Goal: Task Accomplishment & Management: Complete application form

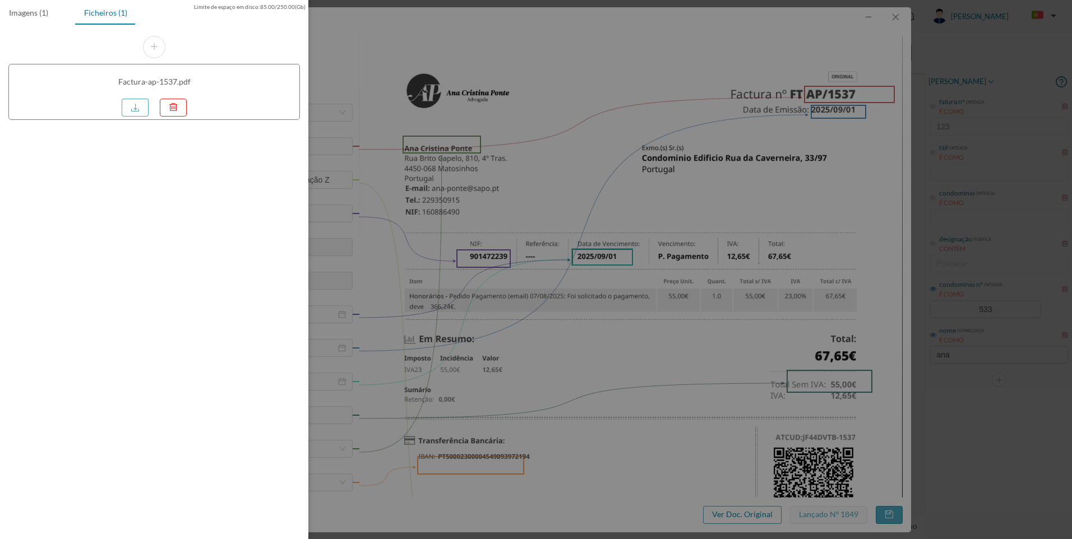
scroll to position [312, 0]
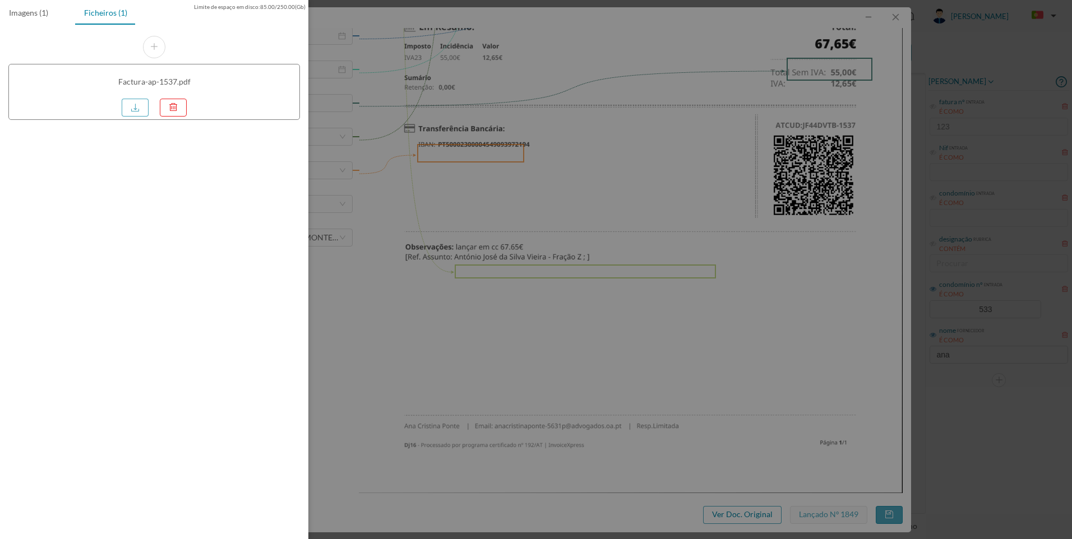
drag, startPoint x: 900, startPoint y: 50, endPoint x: 896, endPoint y: 18, distance: 32.2
click at [899, 47] on div at bounding box center [536, 269] width 1072 height 539
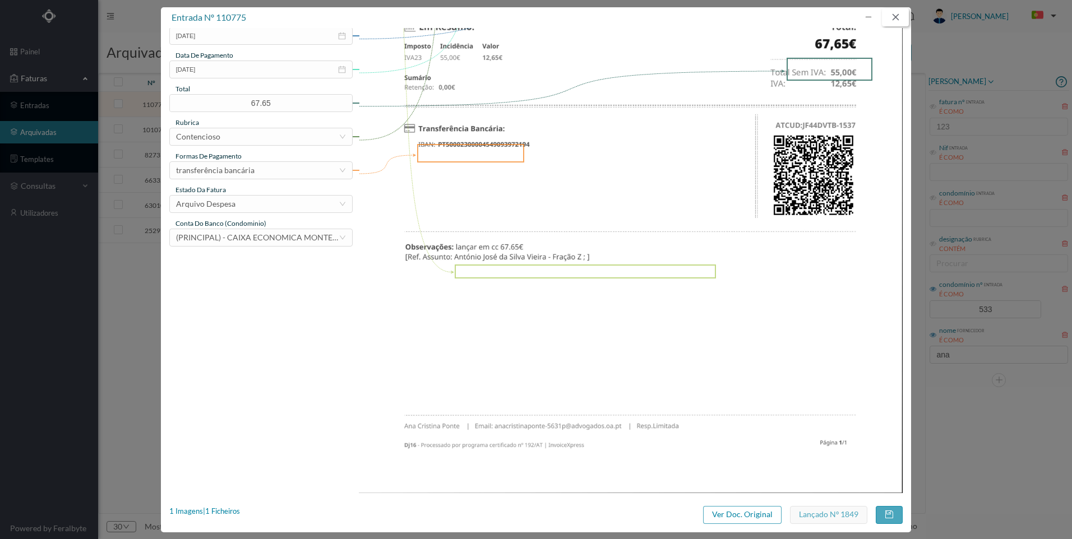
drag, startPoint x: 896, startPoint y: 17, endPoint x: 891, endPoint y: 21, distance: 6.1
click at [895, 17] on button "button" at bounding box center [895, 17] width 27 height 18
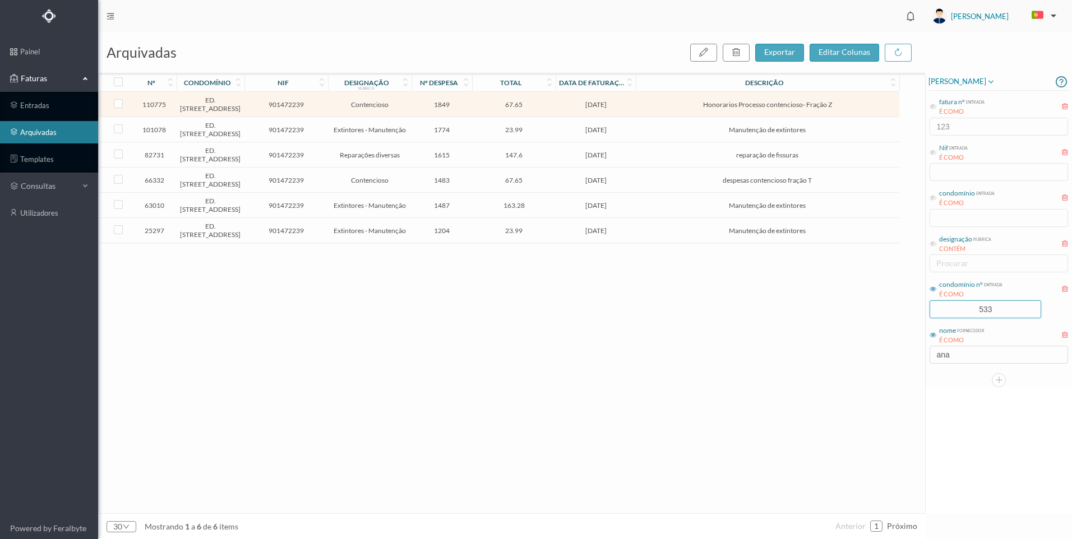
drag, startPoint x: 1009, startPoint y: 313, endPoint x: 929, endPoint y: 301, distance: 81.7
click at [929, 301] on div "condomínio nº entrada É COMO 533" at bounding box center [999, 299] width 141 height 42
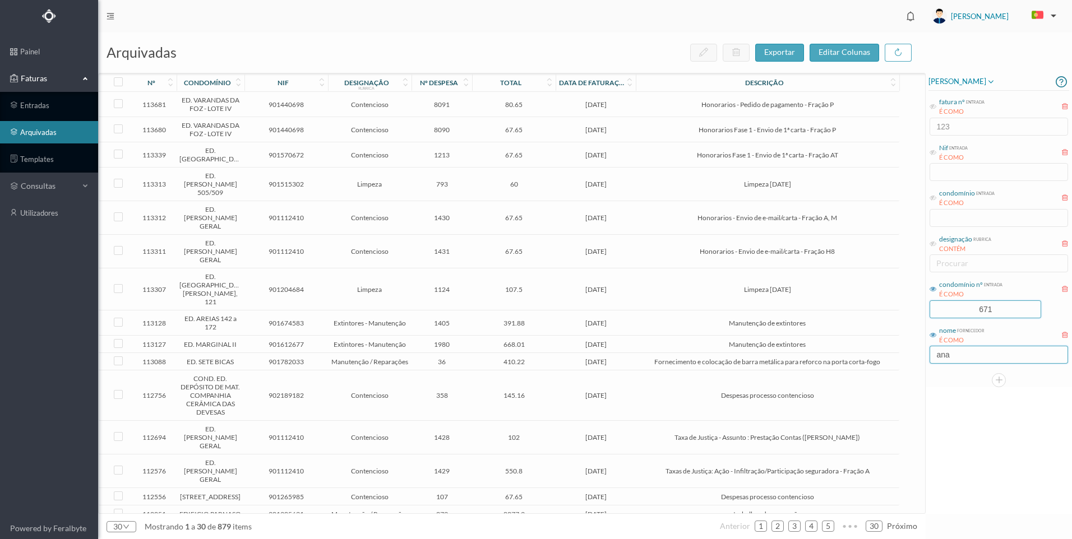
type input "671"
drag, startPoint x: 946, startPoint y: 354, endPoint x: 910, endPoint y: 354, distance: 35.3
click at [910, 354] on div "arquivadas exportar editar colunas nº condomínio nif designação rubrica nº desp…" at bounding box center [585, 286] width 974 height 507
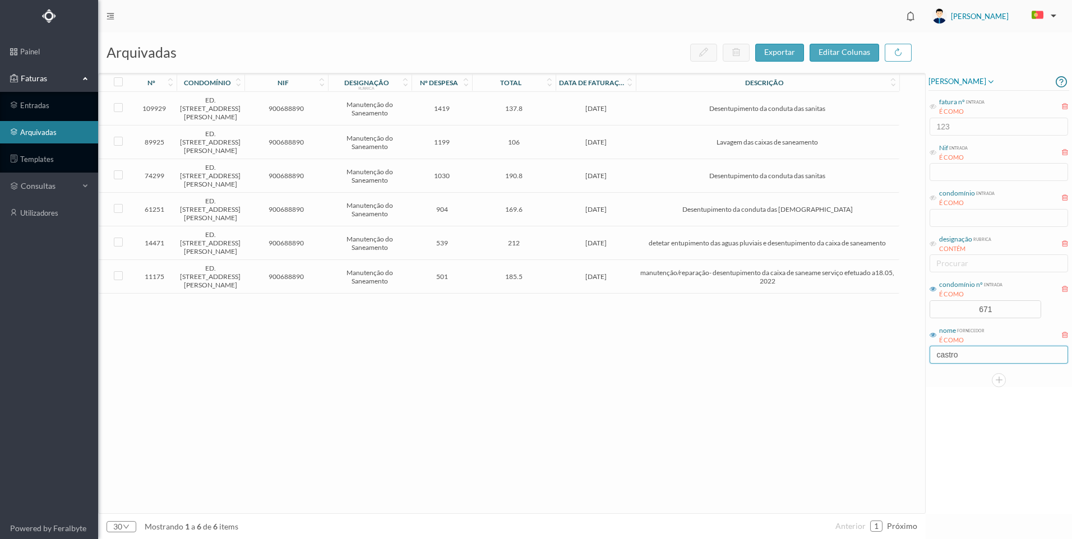
type input "castro"
click at [543, 107] on span "137.8" at bounding box center [514, 108] width 78 height 8
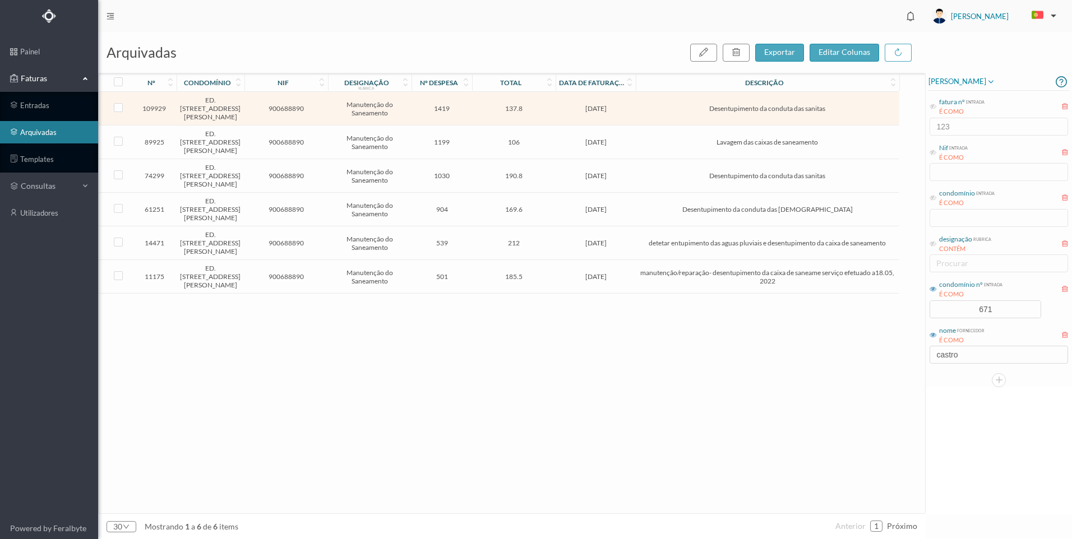
click at [542, 107] on span "137.8" at bounding box center [514, 108] width 78 height 8
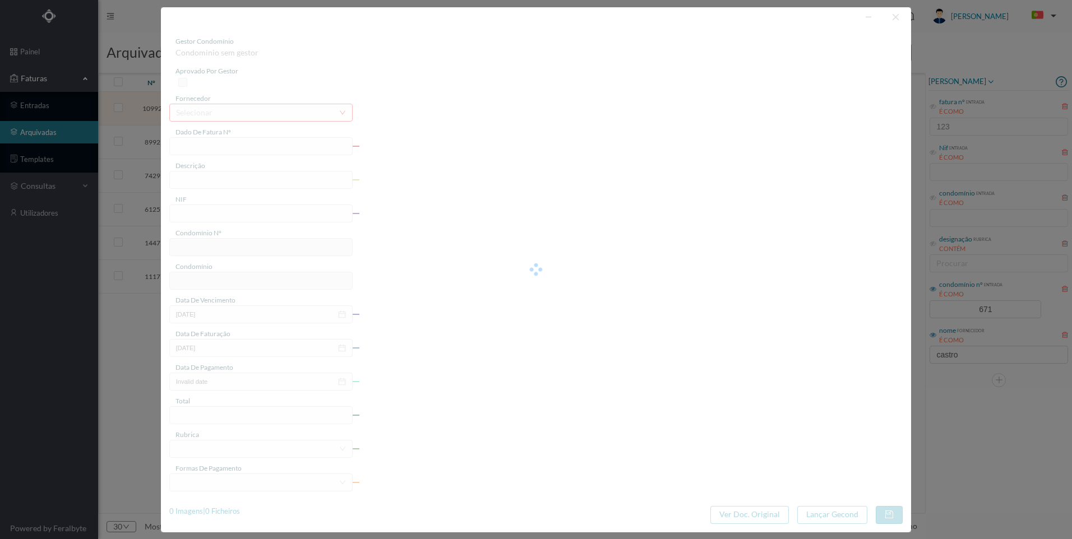
type input "FT M/2046"
type input "Desentupimento da conduta das sanitas"
type input "900688890"
type input "[DATE]"
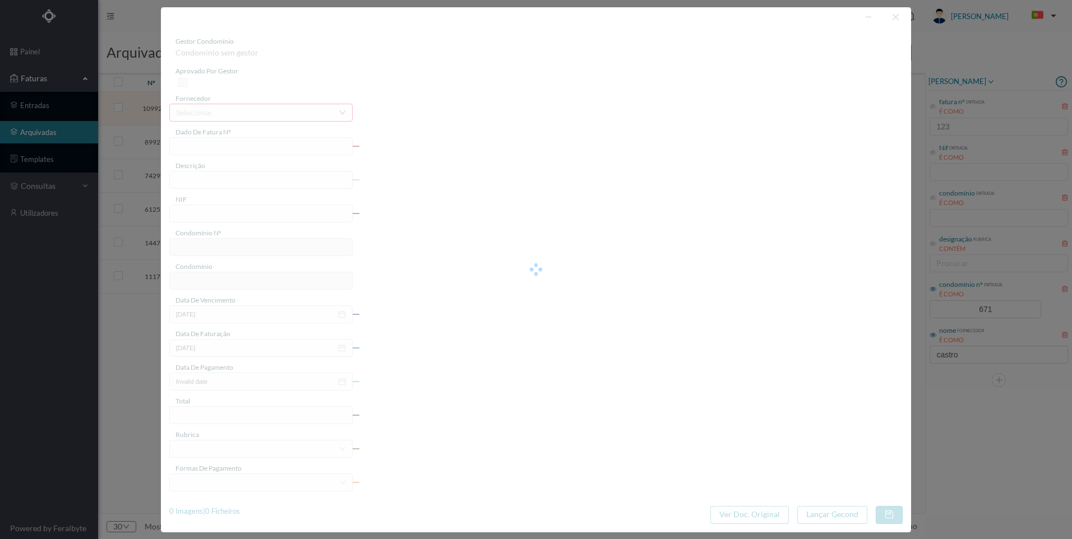
type input "[DATE]"
type input "137.80"
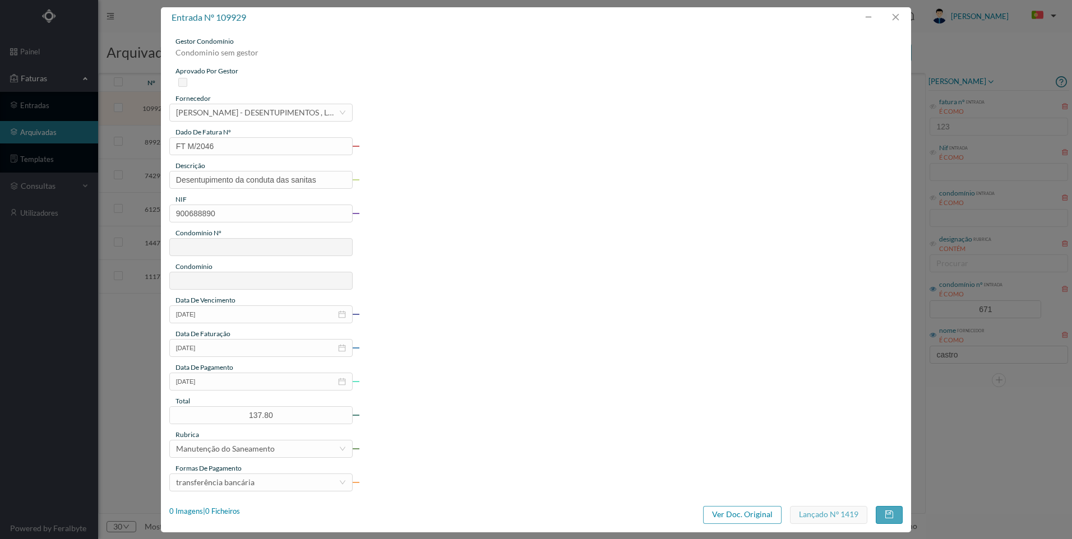
type input "671"
type input "ED. [STREET_ADDRESS][PERSON_NAME]"
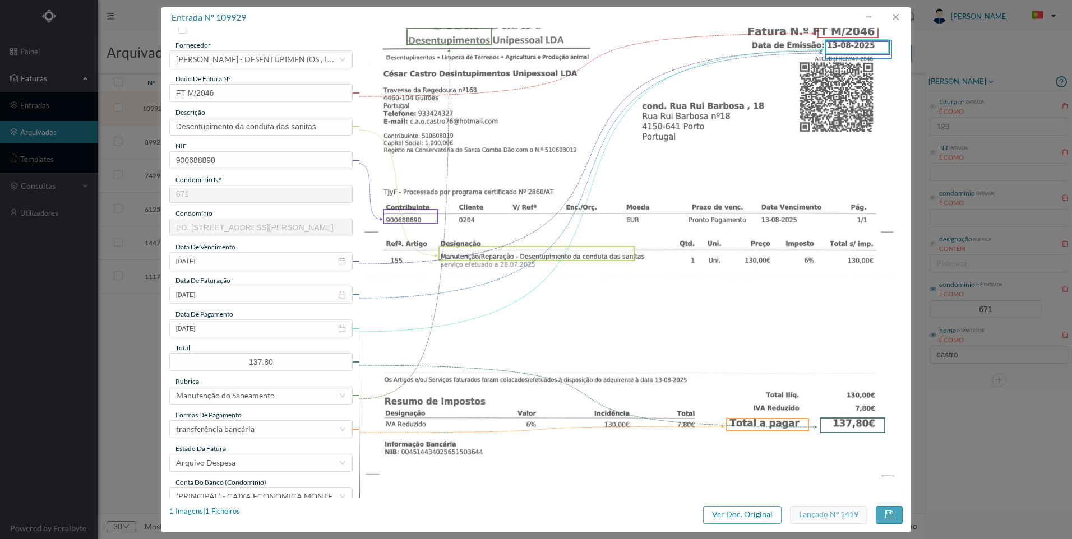
scroll to position [0, 0]
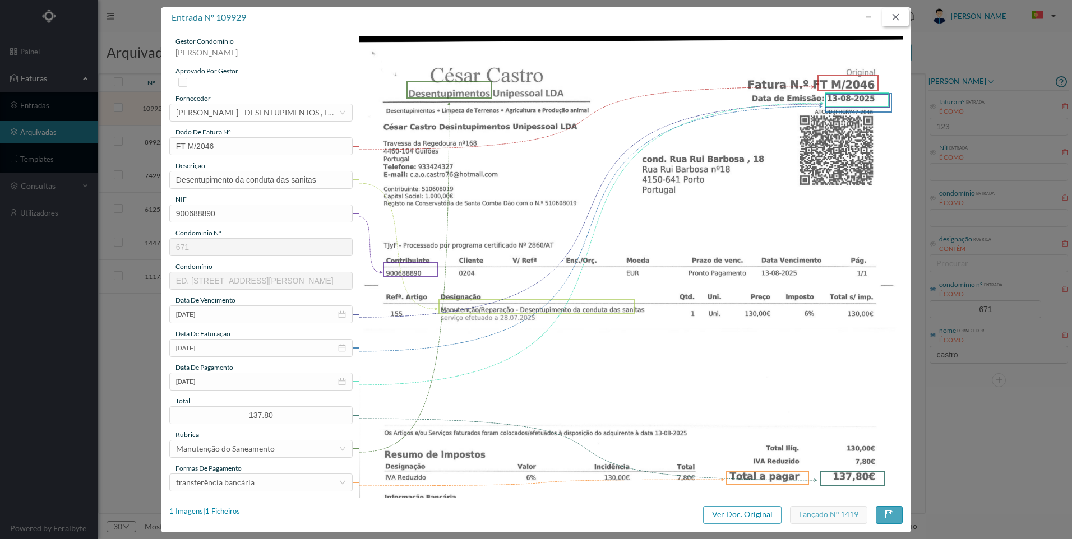
click at [901, 16] on button "button" at bounding box center [895, 17] width 27 height 18
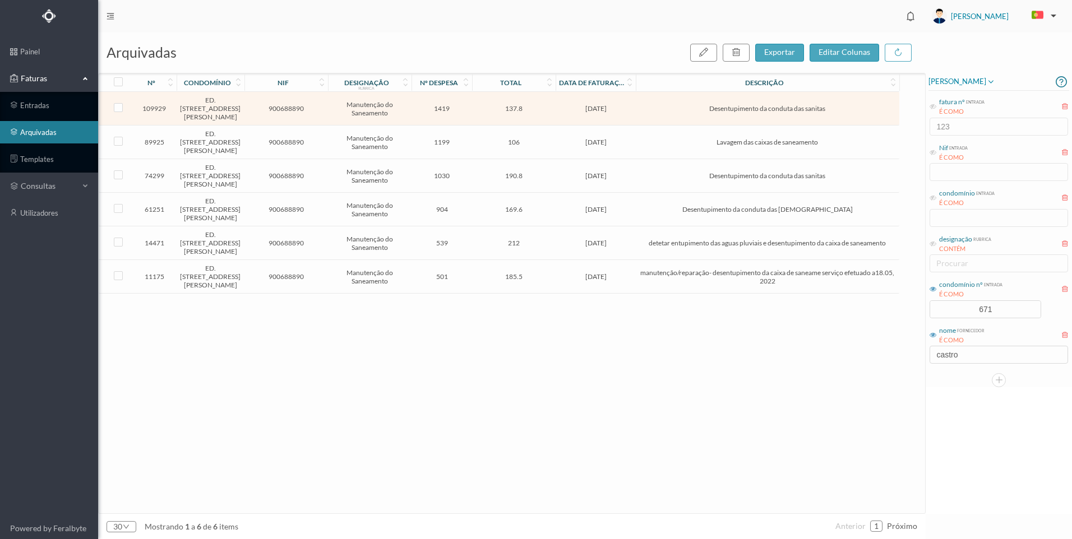
click at [597, 108] on span "[DATE]" at bounding box center [596, 108] width 75 height 8
click at [596, 108] on span "[DATE]" at bounding box center [596, 108] width 75 height 8
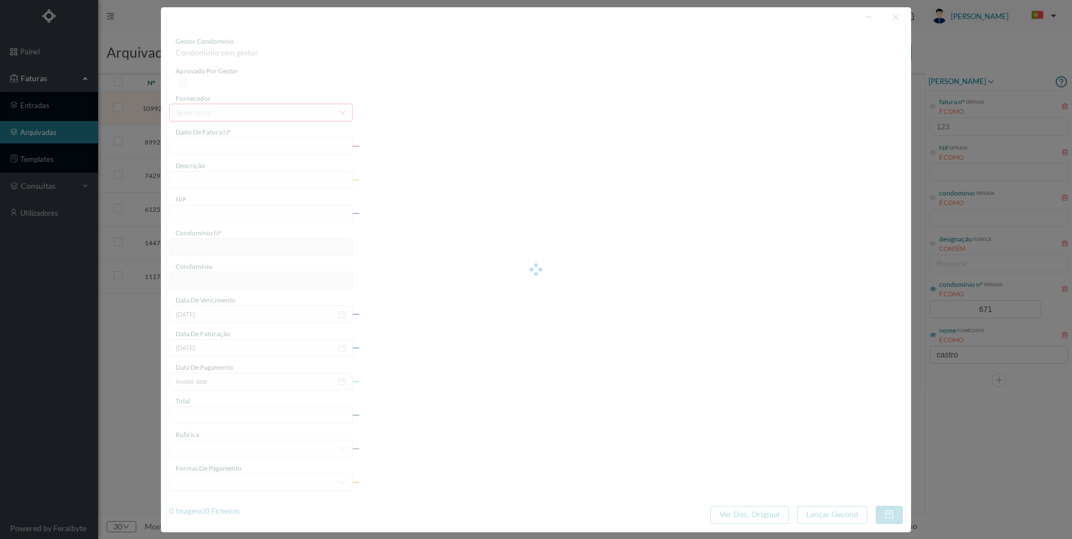
type input "FT M/2046"
type input "Desentupimento da conduta das sanitas"
type input "900688890"
type input "[DATE]"
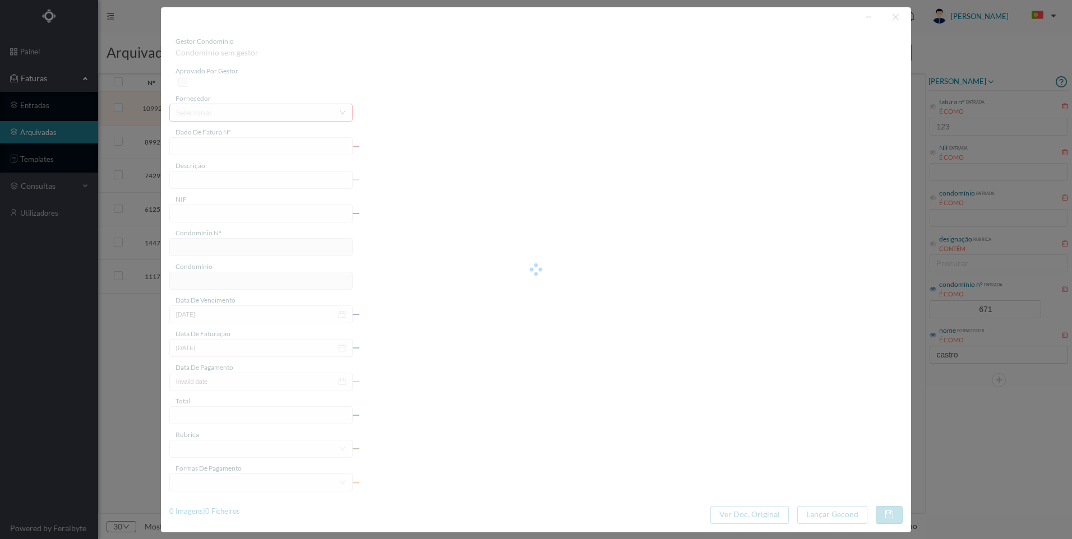
type input "[DATE]"
type input "137.80"
type input "671"
type input "ED. [STREET_ADDRESS][PERSON_NAME]"
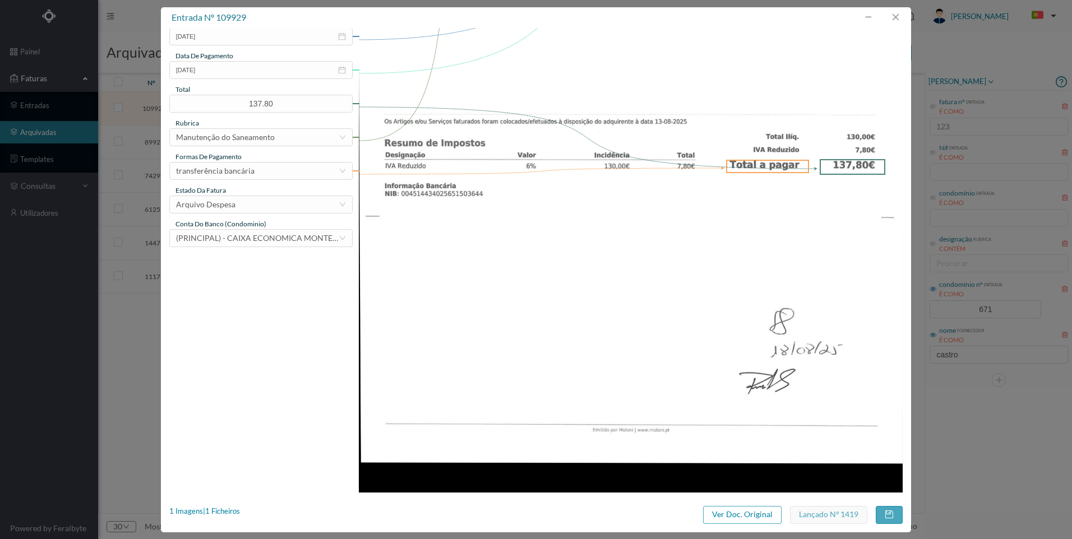
scroll to position [31, 0]
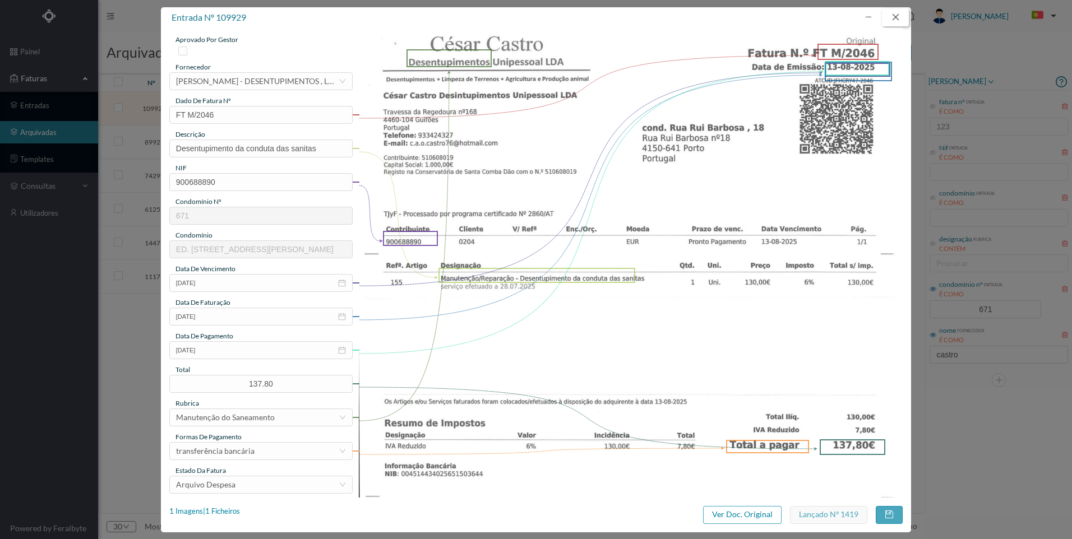
click at [897, 16] on button "button" at bounding box center [895, 17] width 27 height 18
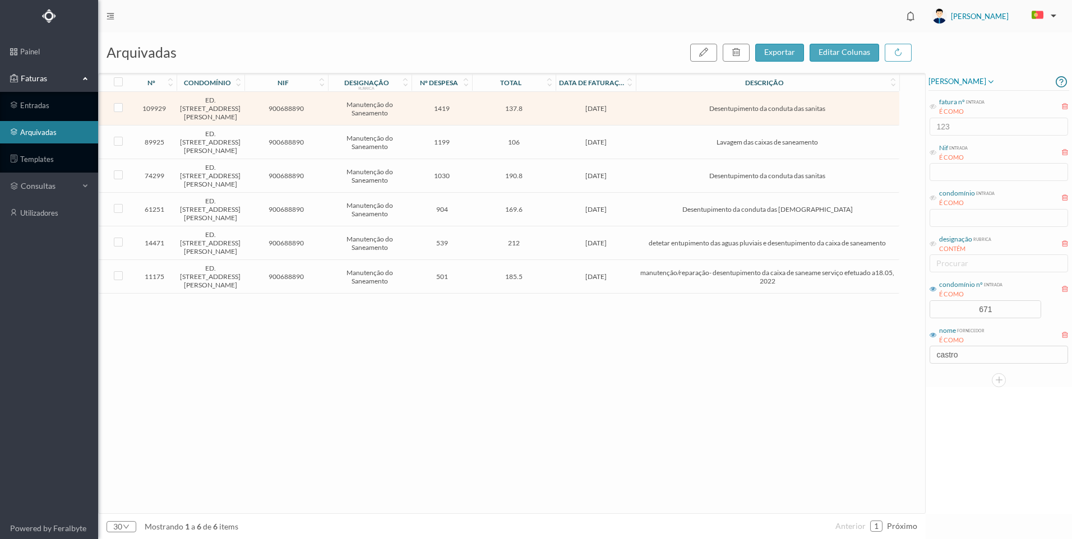
click at [610, 137] on td "[DATE]" at bounding box center [596, 143] width 80 height 34
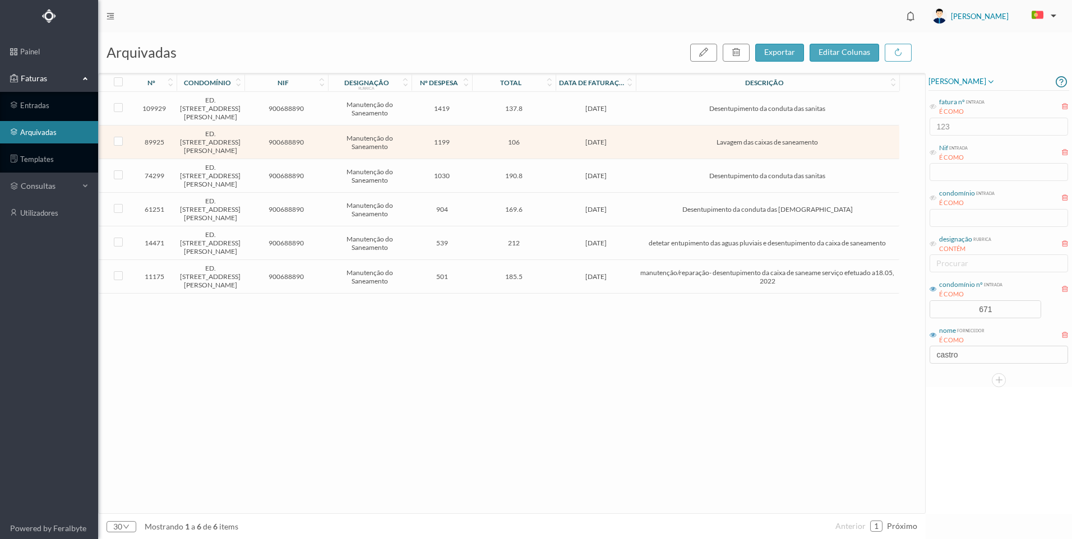
click at [610, 137] on td "[DATE]" at bounding box center [596, 143] width 80 height 34
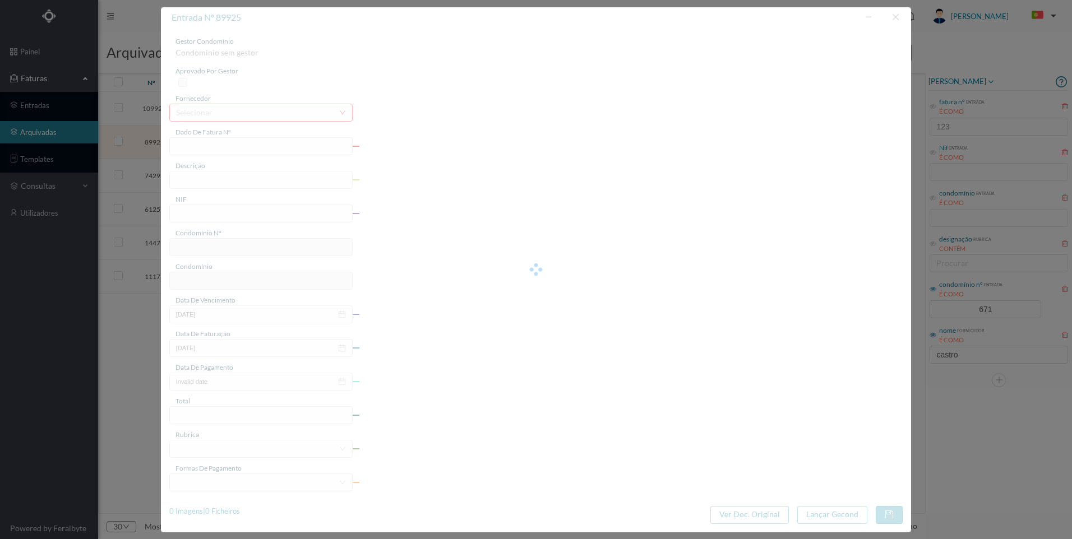
type input "ET M/173:"
type input "Lavagem das caixas de saneamento"
type input "900688890"
type input "[DATE]"
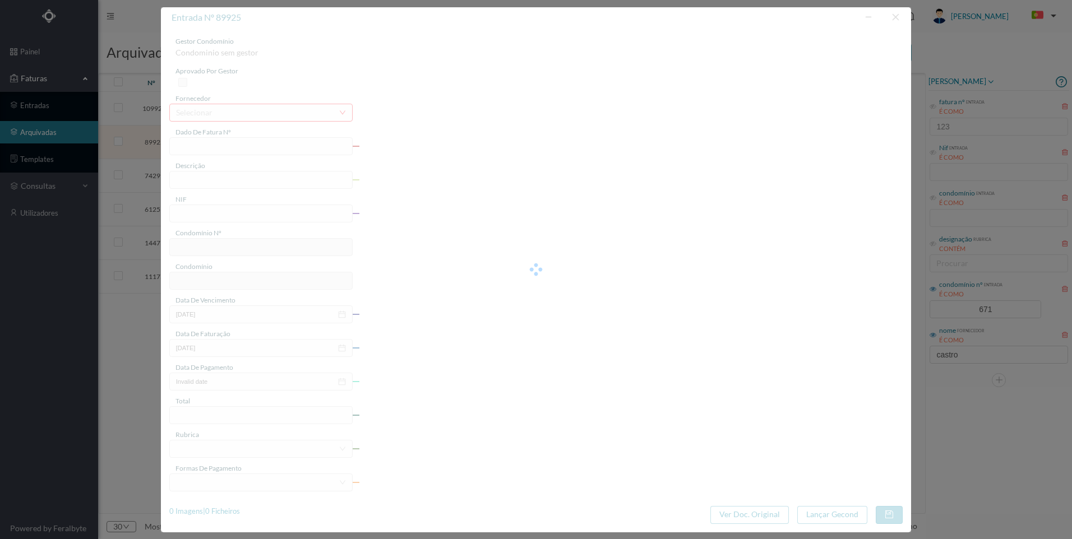
type input "[DATE]"
type input "106.00"
type input "671"
type input "ED. [STREET_ADDRESS][PERSON_NAME]"
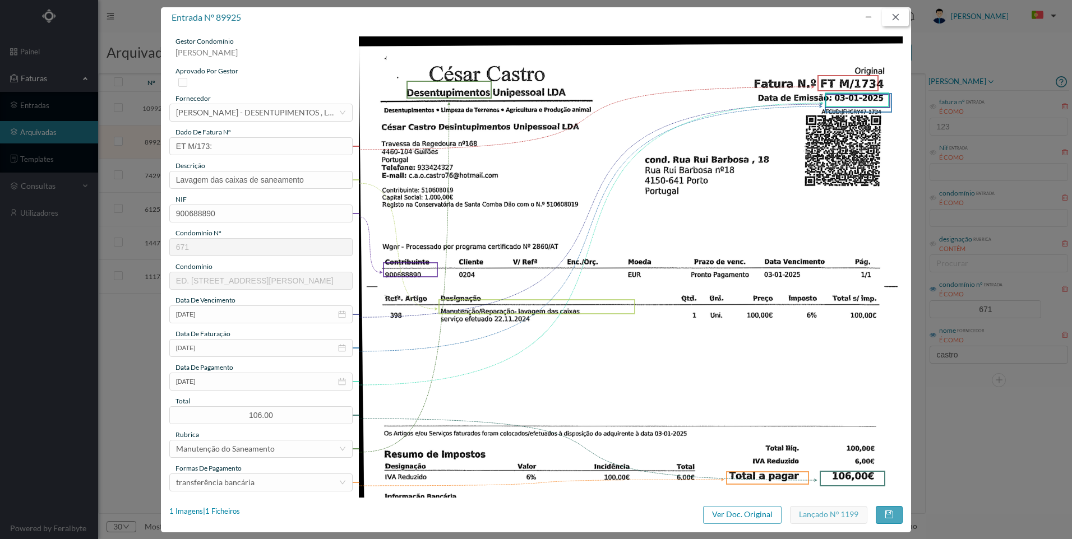
click at [901, 15] on button "button" at bounding box center [895, 17] width 27 height 18
click at [901, 15] on header "[PERSON_NAME]" at bounding box center [585, 16] width 974 height 33
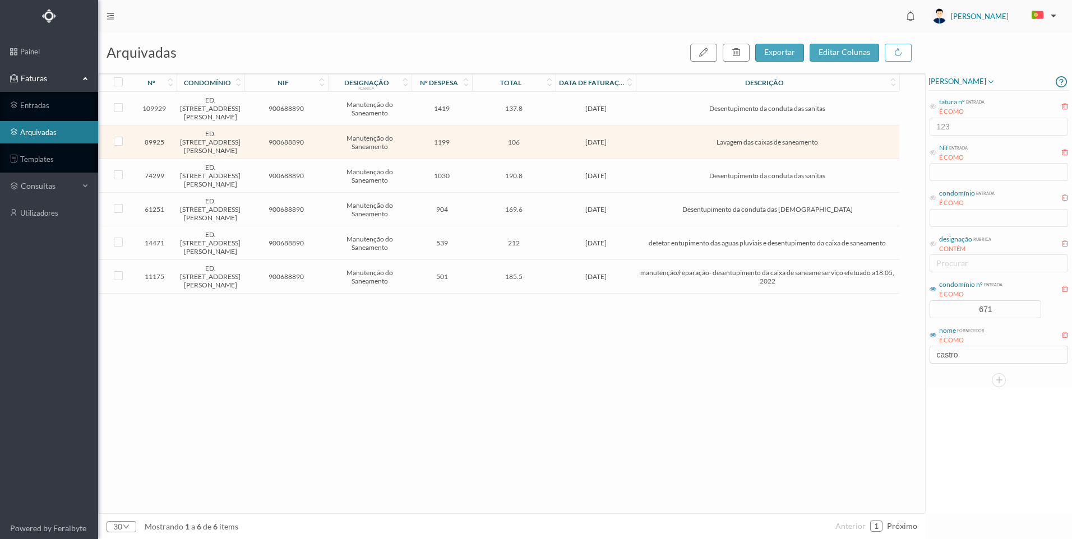
click at [629, 105] on span "[DATE]" at bounding box center [596, 108] width 75 height 8
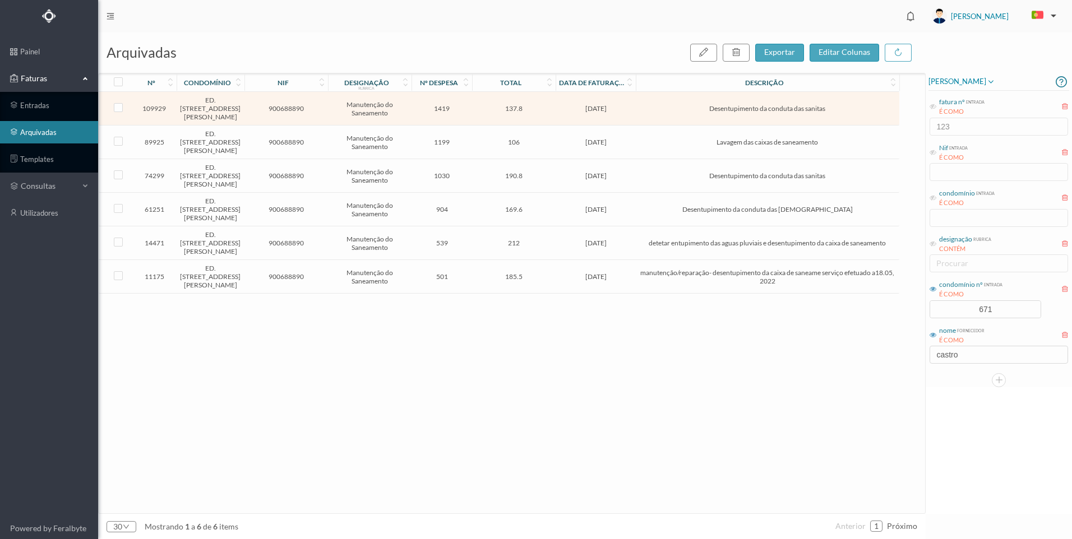
click at [629, 105] on span "[DATE]" at bounding box center [596, 108] width 75 height 8
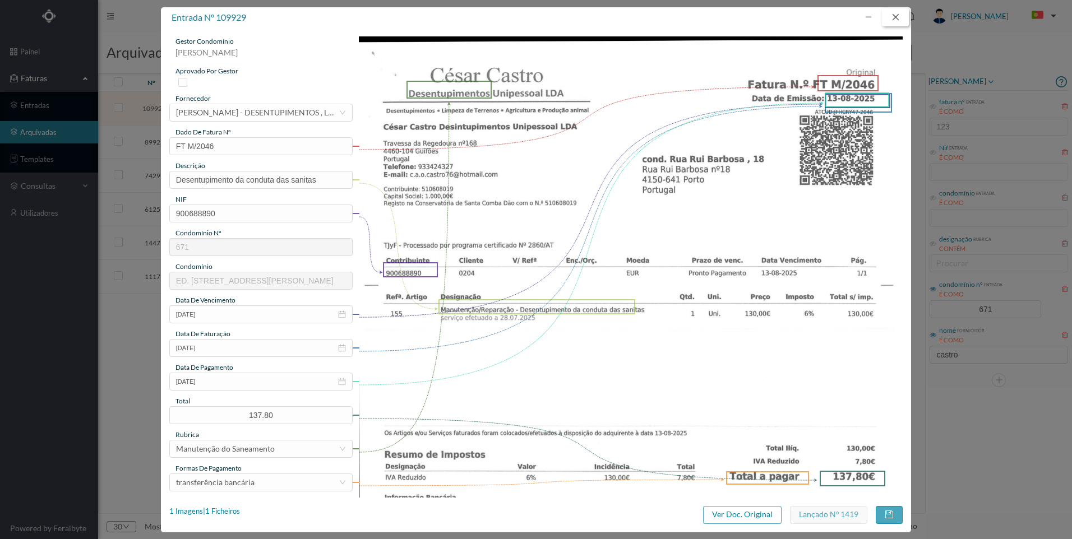
click at [890, 11] on button "button" at bounding box center [895, 17] width 27 height 18
